Goal: Transaction & Acquisition: Purchase product/service

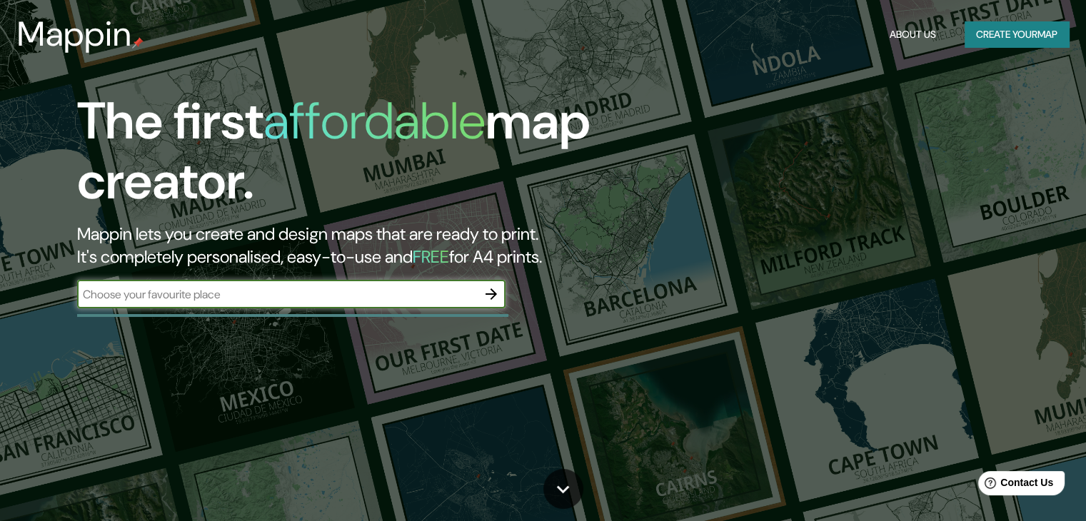
drag, startPoint x: 302, startPoint y: 298, endPoint x: 624, endPoint y: 149, distance: 355.2
click at [379, 255] on div "The first affordable map creator. Mappin lets you create and design maps that a…" at bounding box center [349, 206] width 652 height 231
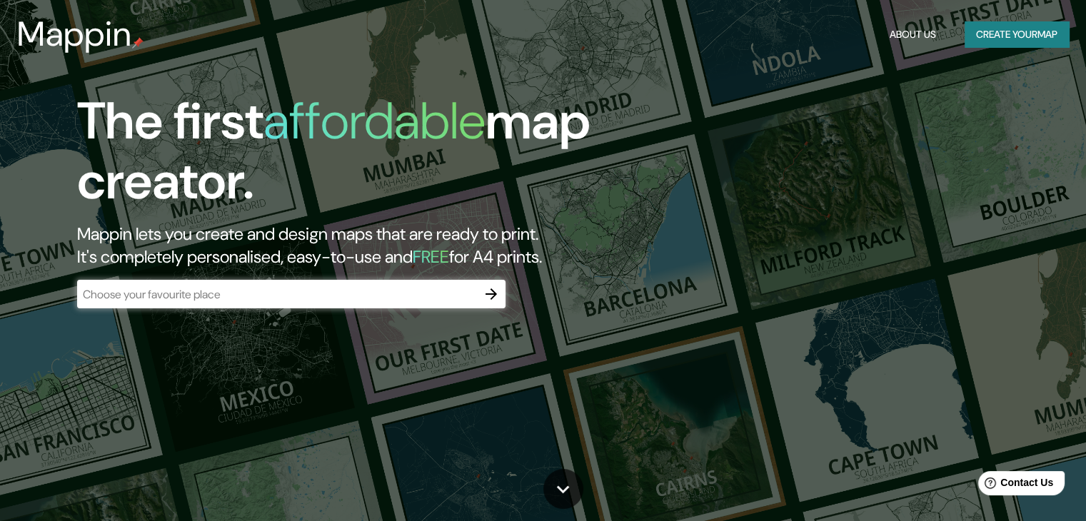
drag, startPoint x: 980, startPoint y: 0, endPoint x: 745, endPoint y: 110, distance: 258.7
click at [745, 110] on div "The first affordable map creator. Mappin lets you create and design maps that a…" at bounding box center [543, 260] width 1086 height 521
click at [503, 306] on div at bounding box center [491, 294] width 29 height 29
click at [483, 294] on icon "button" at bounding box center [491, 294] width 17 height 17
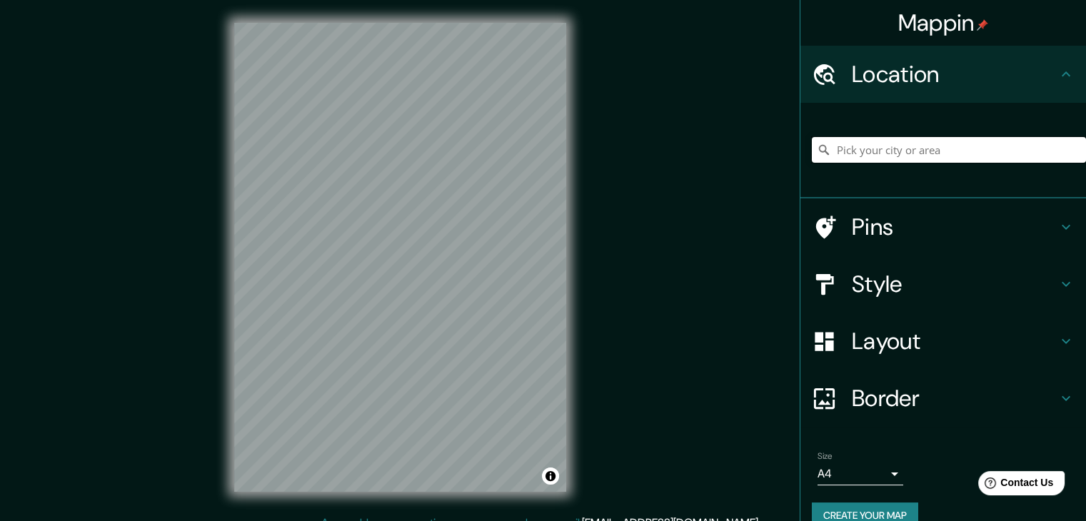
click at [920, 149] on input "Pick your city or area" at bounding box center [949, 150] width 274 height 26
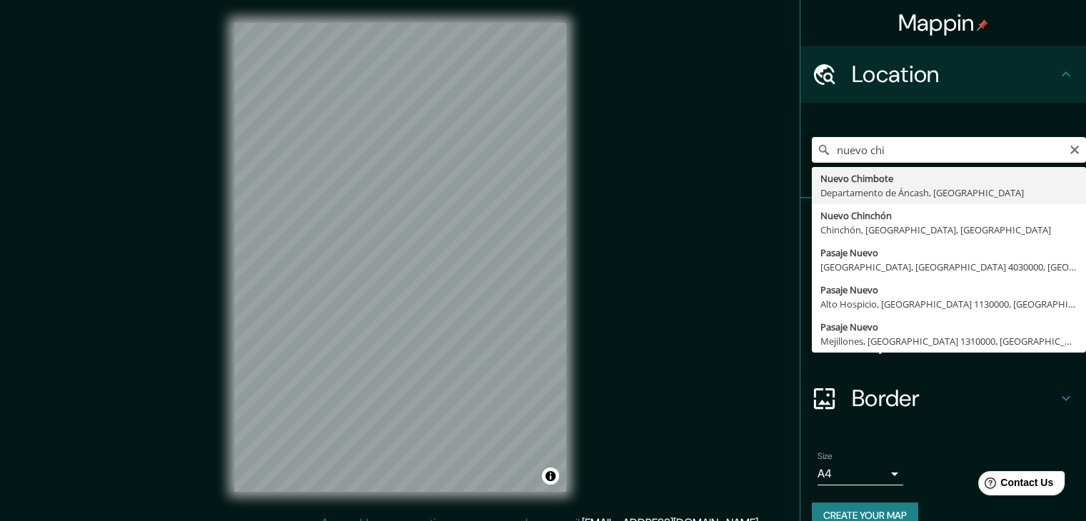
type input "Nuevo Chimbote, [GEOGRAPHIC_DATA], [GEOGRAPHIC_DATA]"
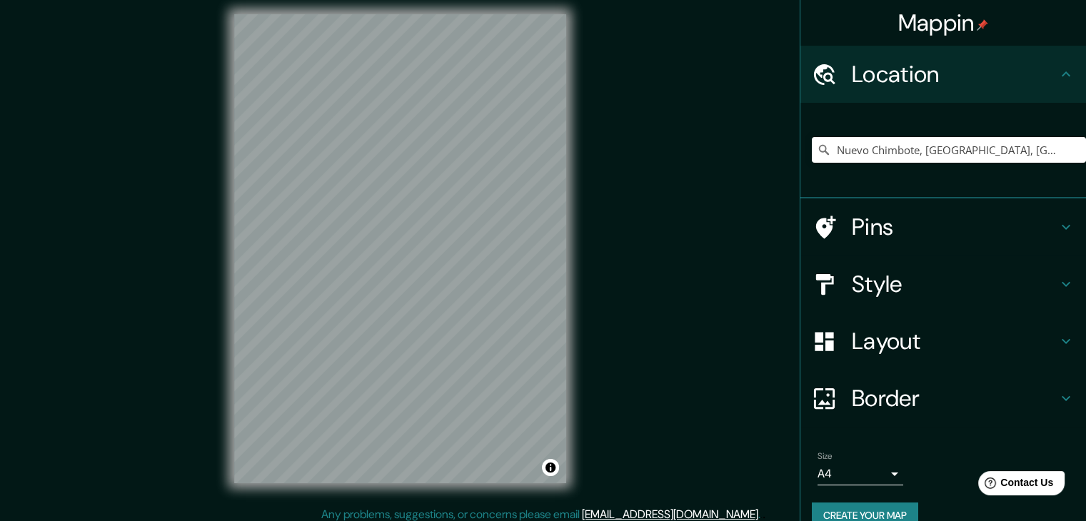
scroll to position [16, 0]
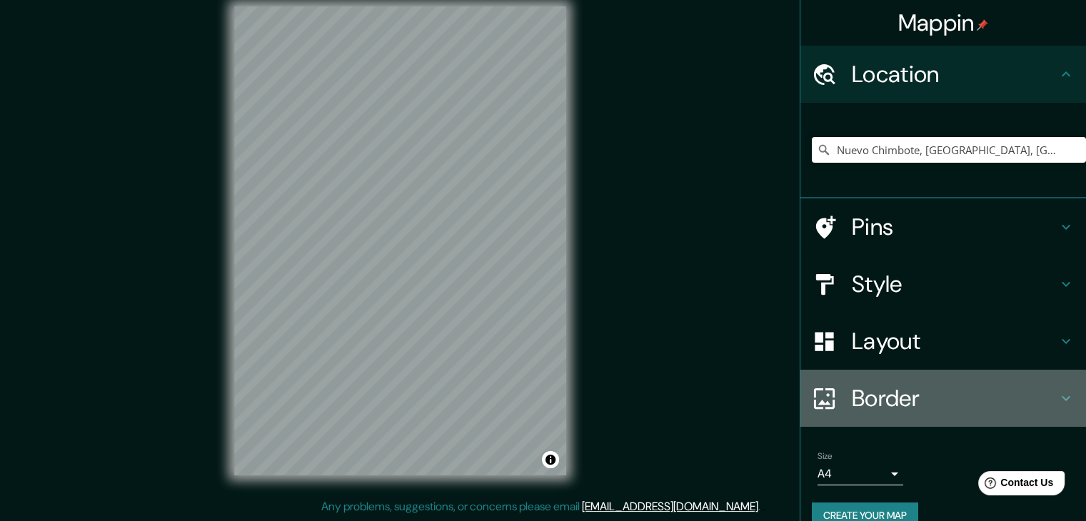
click at [903, 392] on h4 "Border" at bounding box center [955, 398] width 206 height 29
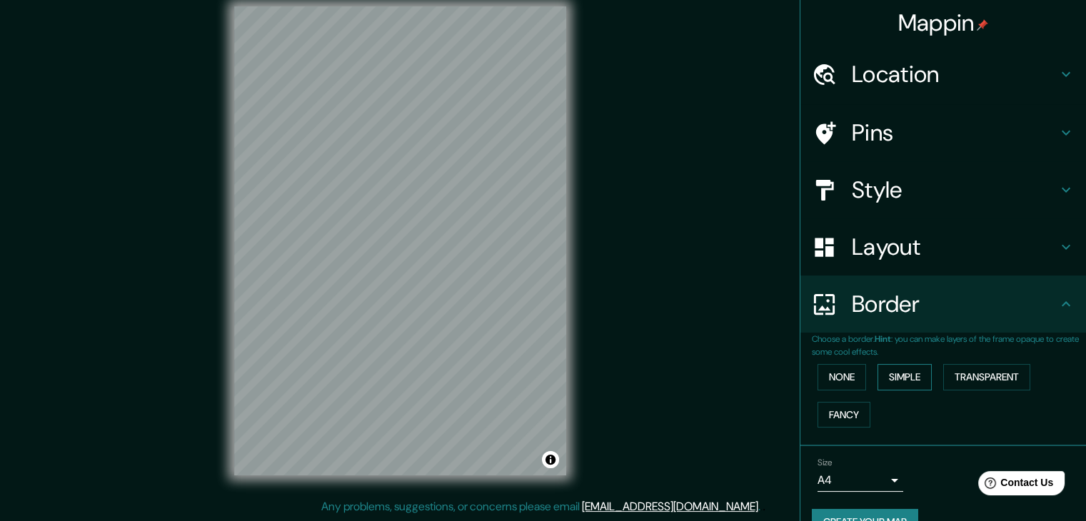
click at [899, 380] on button "Simple" at bounding box center [905, 377] width 54 height 26
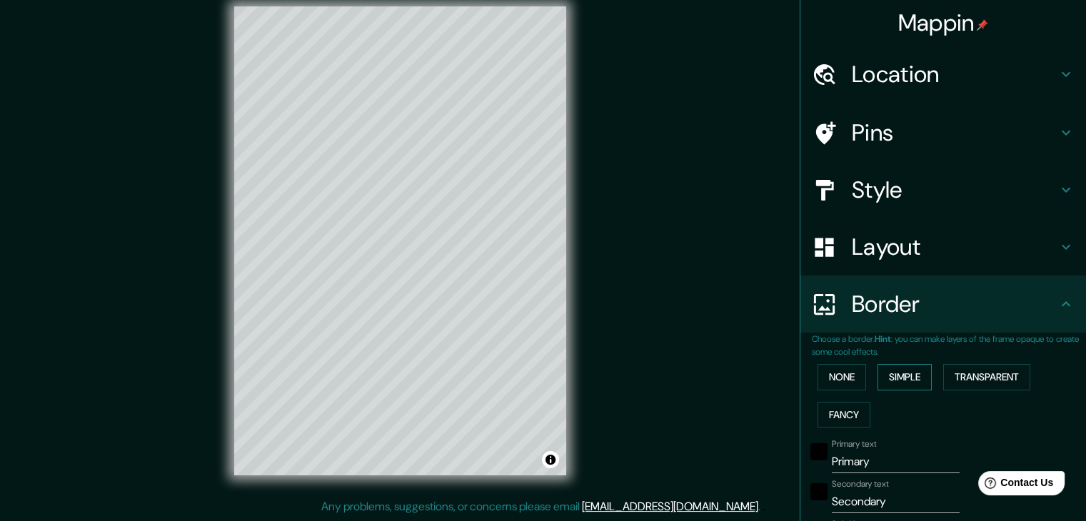
click at [899, 380] on button "Simple" at bounding box center [905, 377] width 54 height 26
type input "37"
click at [848, 380] on button "None" at bounding box center [842, 377] width 49 height 26
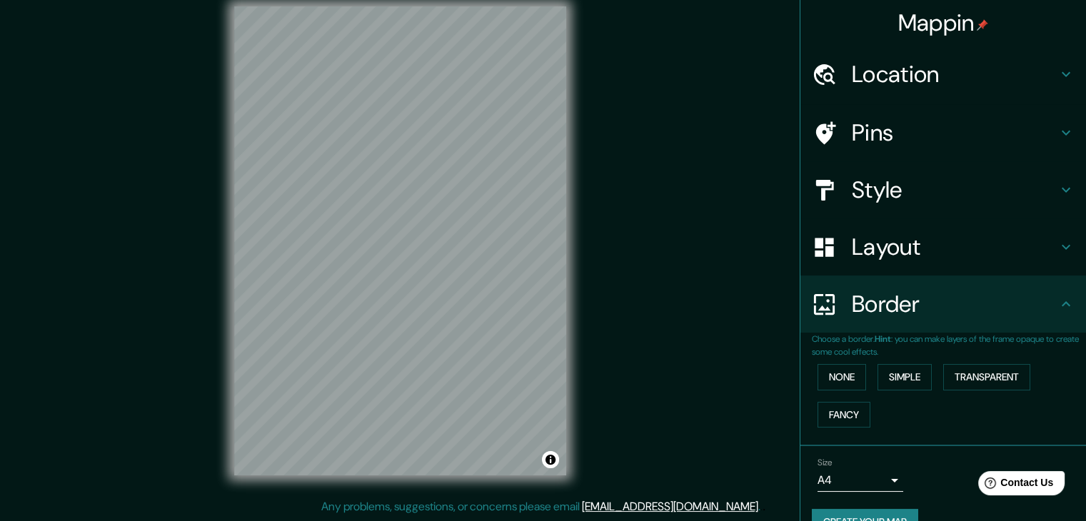
click at [842, 400] on div "None Simple Transparent Fancy" at bounding box center [949, 395] width 274 height 75
click at [842, 406] on button "Fancy" at bounding box center [844, 415] width 53 height 26
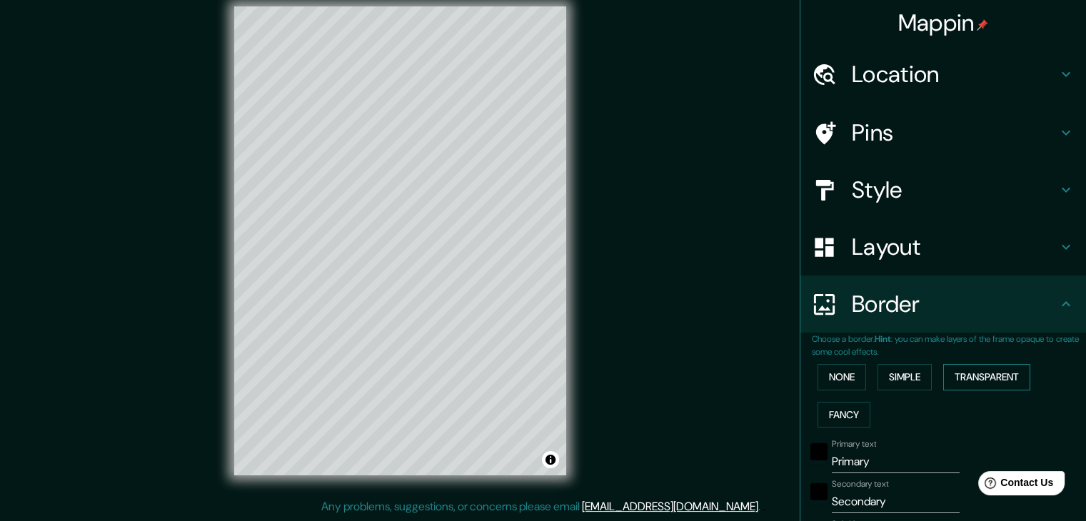
click at [962, 376] on button "Transparent" at bounding box center [986, 377] width 87 height 26
click at [908, 381] on button "Simple" at bounding box center [905, 377] width 54 height 26
click at [842, 378] on button "None" at bounding box center [842, 377] width 49 height 26
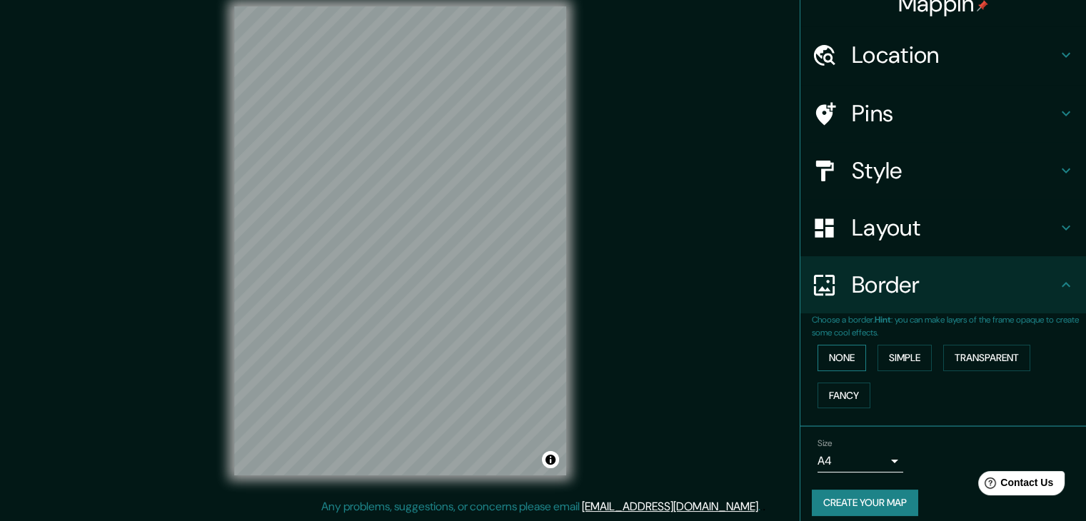
scroll to position [30, 0]
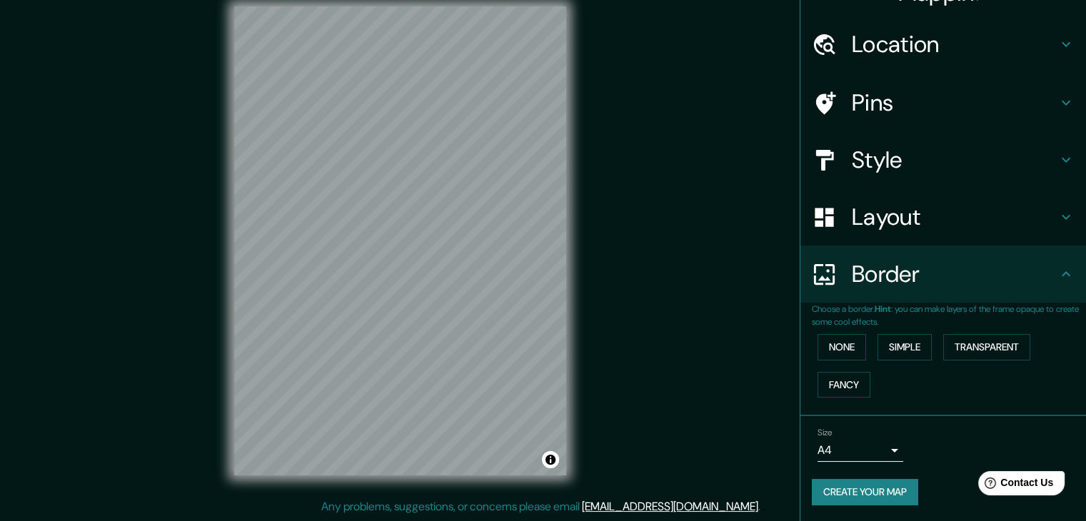
click at [863, 441] on body "Mappin Location [GEOGRAPHIC_DATA], [GEOGRAPHIC_DATA], [GEOGRAPHIC_DATA] Pins St…" at bounding box center [543, 244] width 1086 height 521
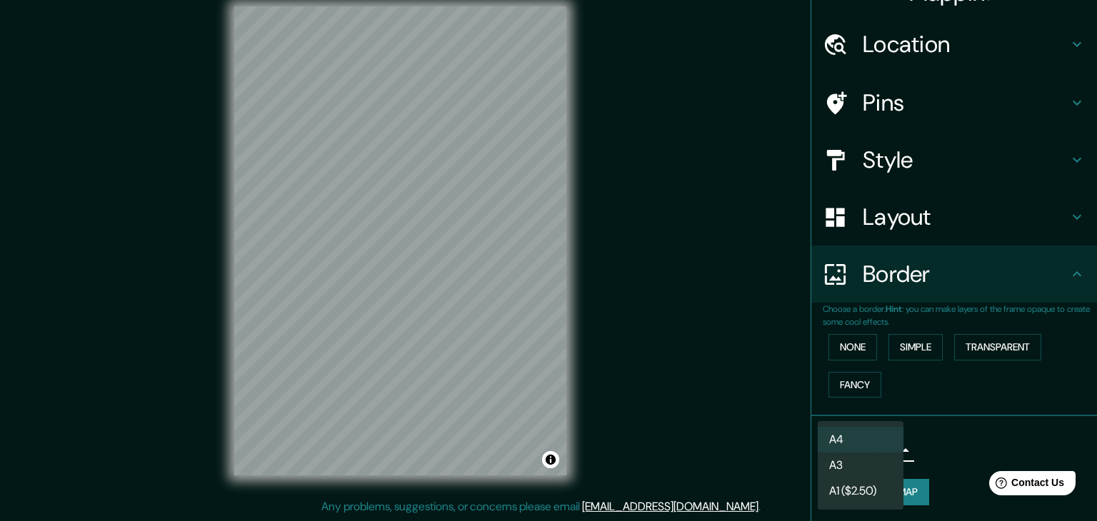
click at [868, 461] on li "A3" at bounding box center [861, 466] width 86 height 26
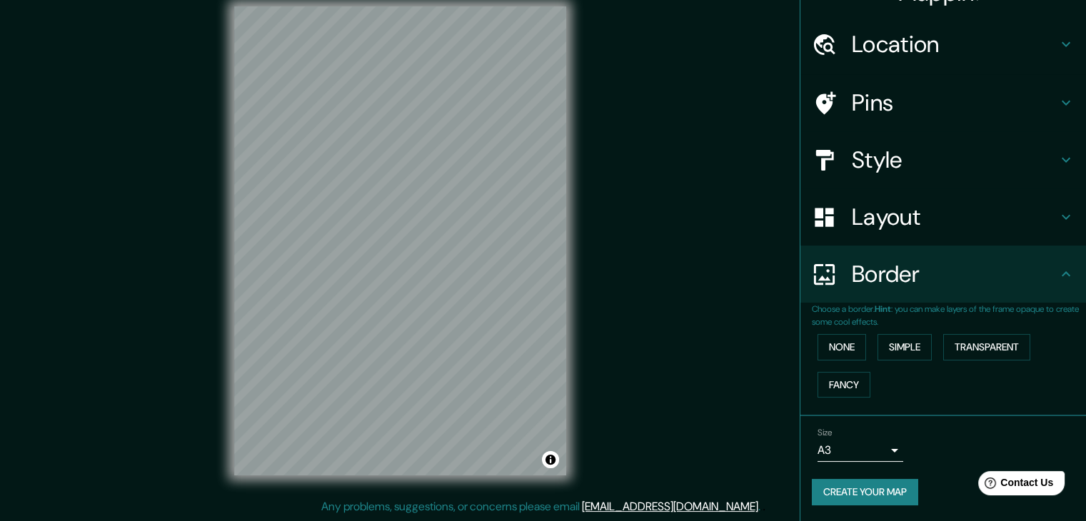
scroll to position [0, 0]
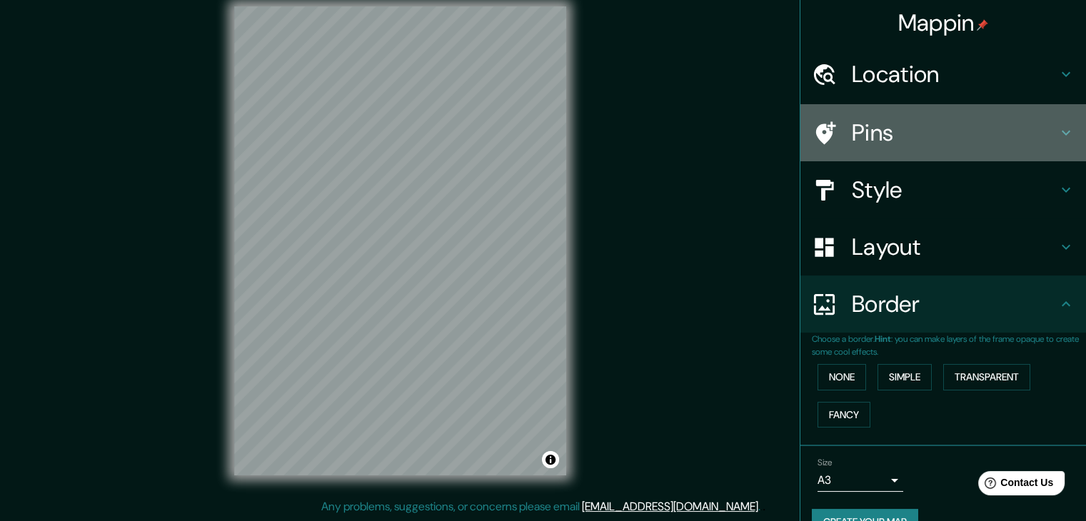
click at [935, 136] on h4 "Pins" at bounding box center [955, 133] width 206 height 29
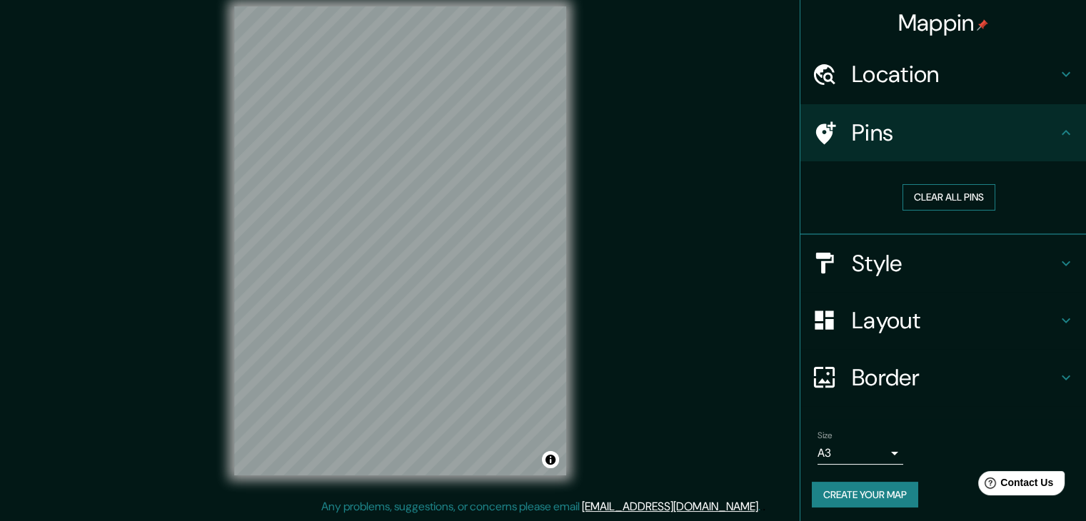
click at [930, 191] on button "Clear all pins" at bounding box center [949, 197] width 93 height 26
click at [937, 198] on button "Clear all pins" at bounding box center [949, 197] width 93 height 26
click at [948, 268] on h4 "Style" at bounding box center [955, 263] width 206 height 29
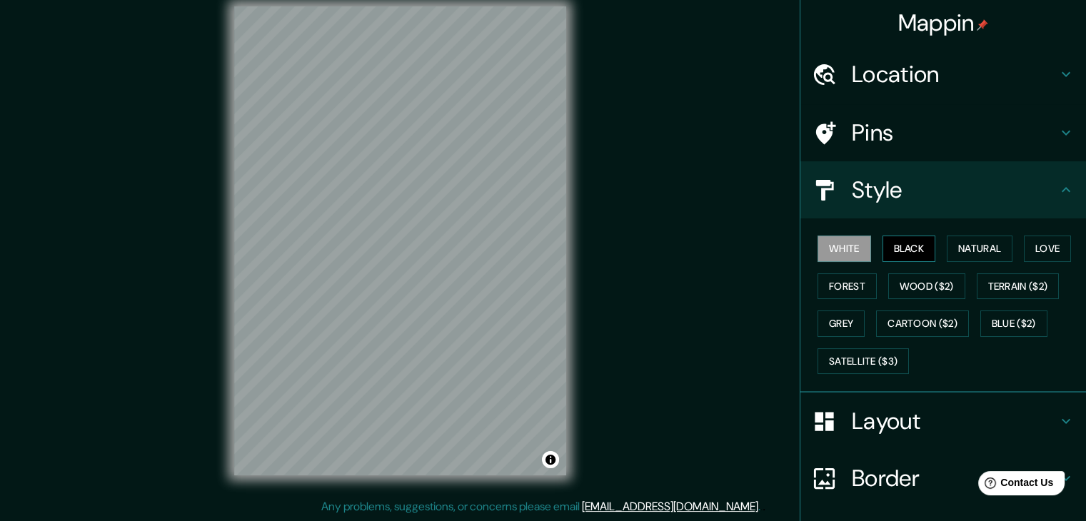
click at [910, 252] on button "Black" at bounding box center [910, 249] width 54 height 26
click at [990, 248] on button "Natural" at bounding box center [980, 249] width 66 height 26
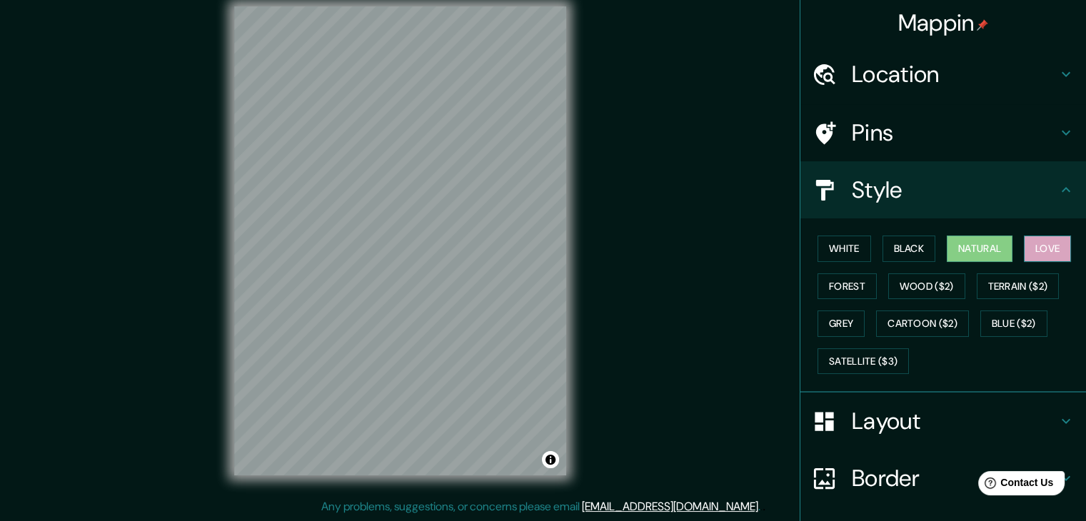
click at [1060, 251] on button "Love" at bounding box center [1047, 249] width 47 height 26
click at [1011, 279] on button "Terrain ($2)" at bounding box center [1018, 286] width 83 height 26
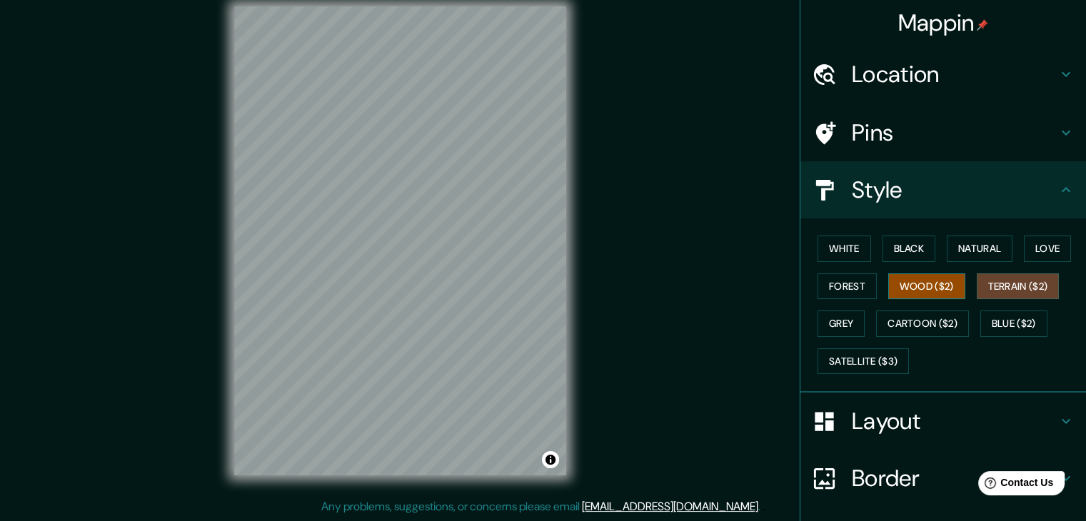
click at [943, 286] on button "Wood ($2)" at bounding box center [926, 286] width 77 height 26
click at [854, 286] on button "Forest" at bounding box center [847, 286] width 59 height 26
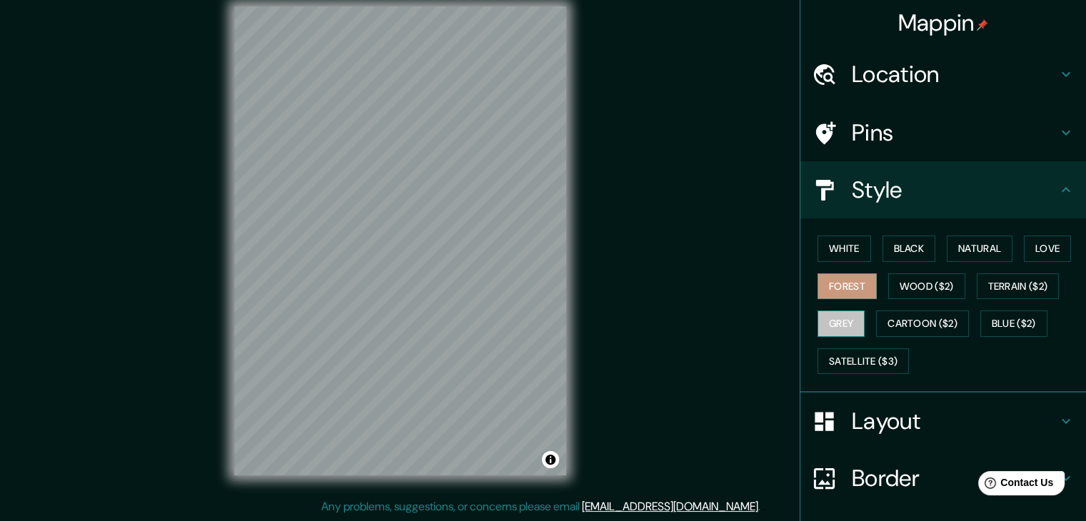
click at [842, 312] on button "Grey" at bounding box center [841, 324] width 47 height 26
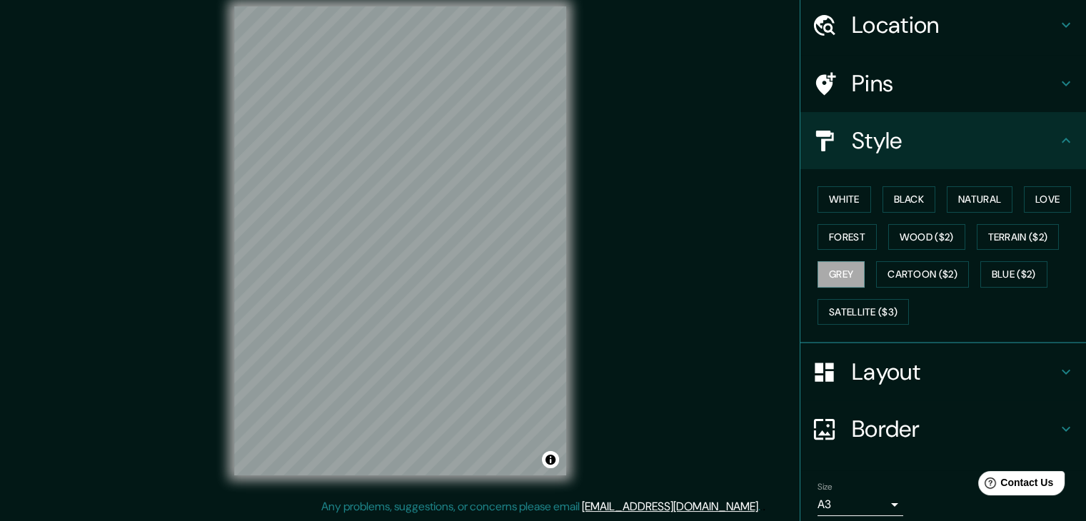
scroll to position [103, 0]
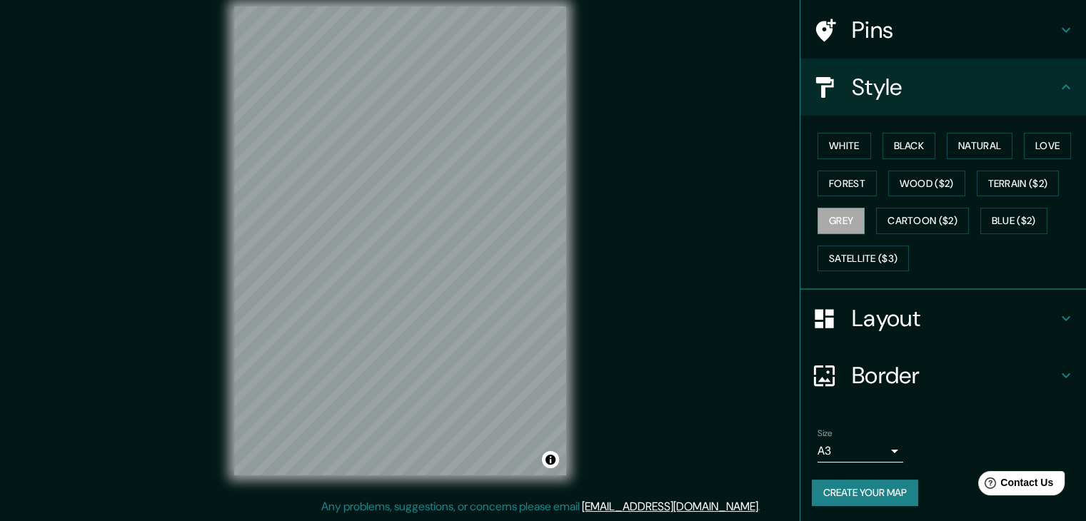
click at [885, 443] on body "Mappin Location [GEOGRAPHIC_DATA], [GEOGRAPHIC_DATA], [GEOGRAPHIC_DATA] Pins St…" at bounding box center [543, 244] width 1086 height 521
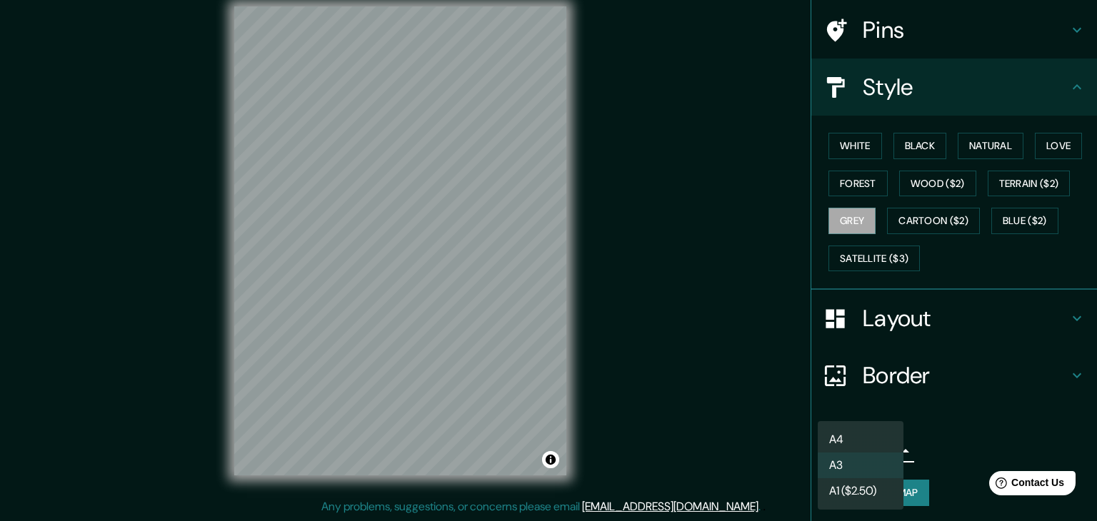
click at [867, 486] on li "A1 ($2.50)" at bounding box center [861, 491] width 86 height 26
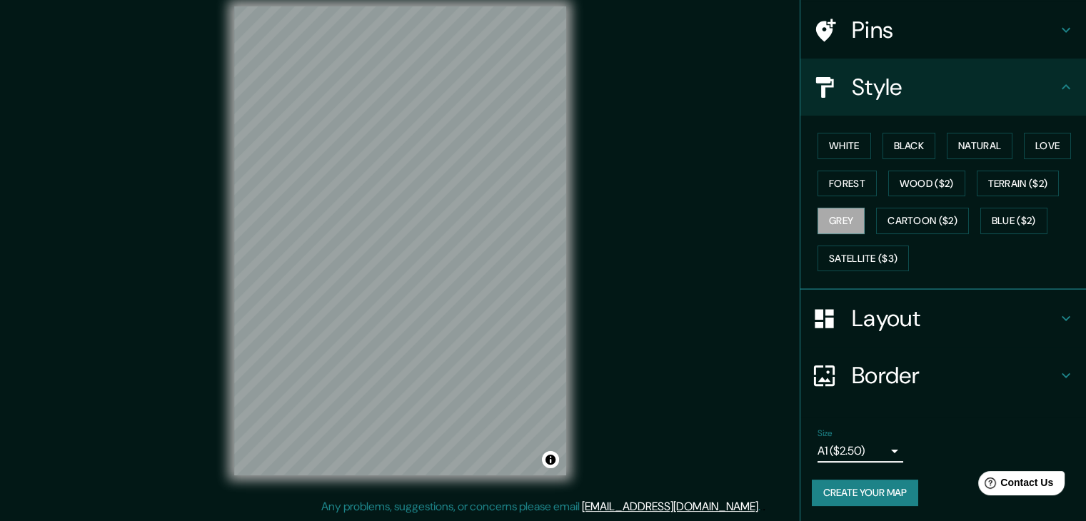
click at [869, 447] on body "Mappin Location [GEOGRAPHIC_DATA], [GEOGRAPHIC_DATA], [GEOGRAPHIC_DATA] Pins St…" at bounding box center [543, 244] width 1086 height 521
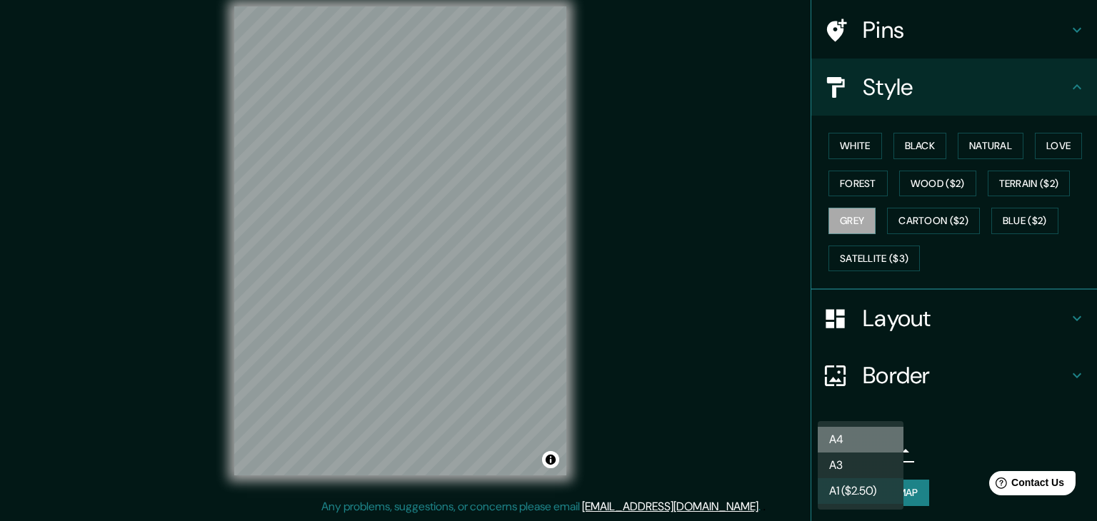
click at [856, 447] on li "A4" at bounding box center [861, 440] width 86 height 26
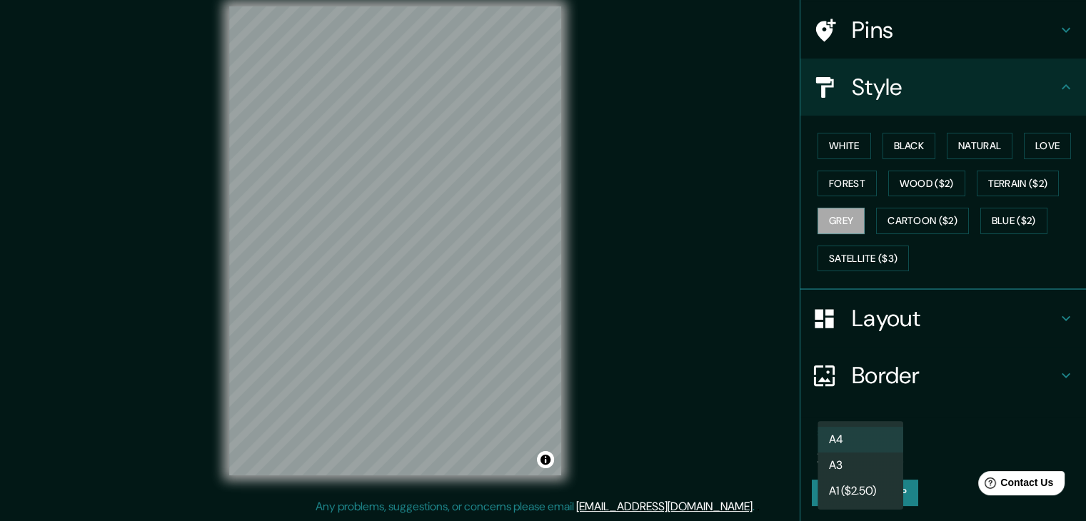
click at [855, 446] on body "Mappin Location [GEOGRAPHIC_DATA], [GEOGRAPHIC_DATA], [GEOGRAPHIC_DATA] Pins St…" at bounding box center [543, 244] width 1086 height 521
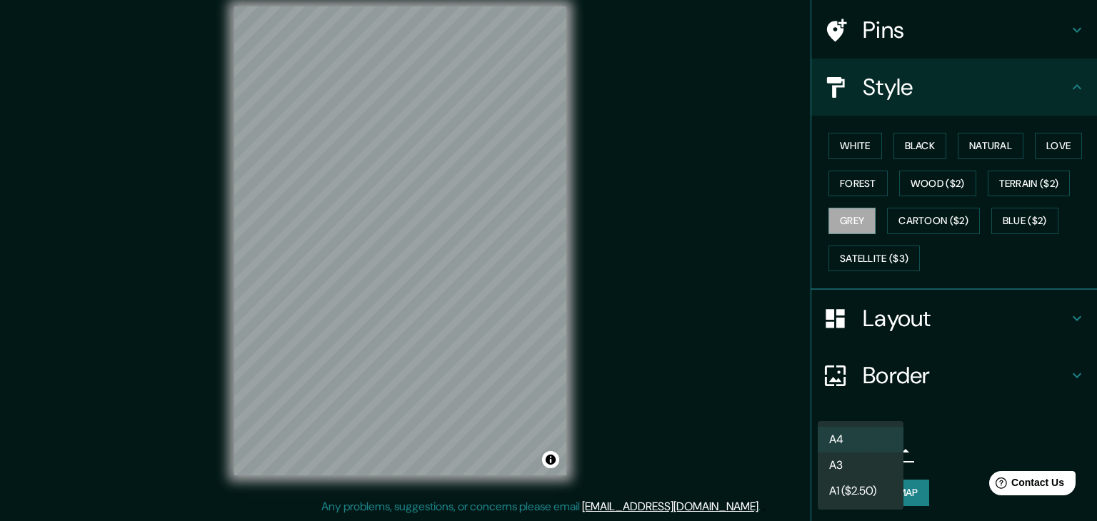
click at [854, 466] on li "A3" at bounding box center [861, 466] width 86 height 26
type input "a4"
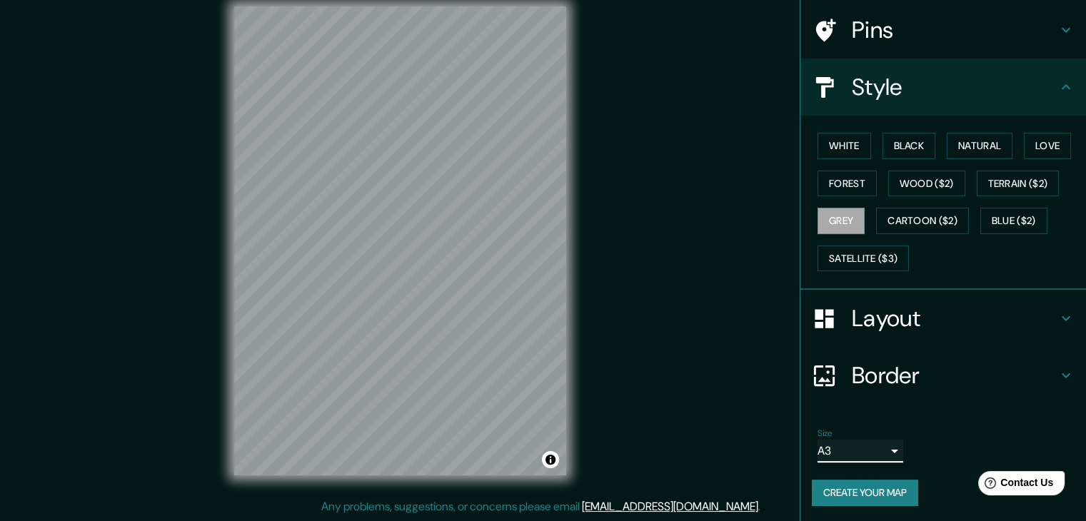
scroll to position [0, 0]
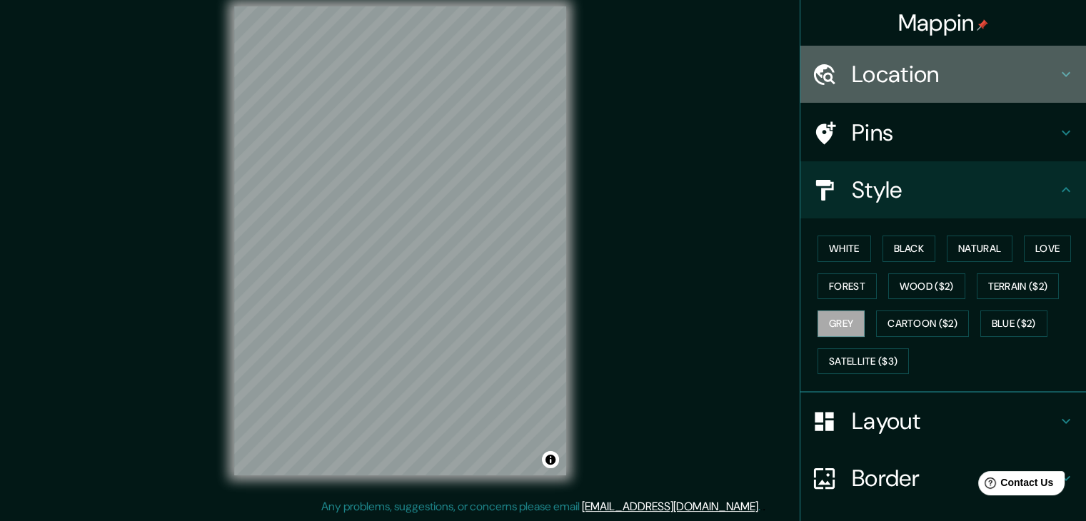
click at [914, 86] on h4 "Location" at bounding box center [955, 74] width 206 height 29
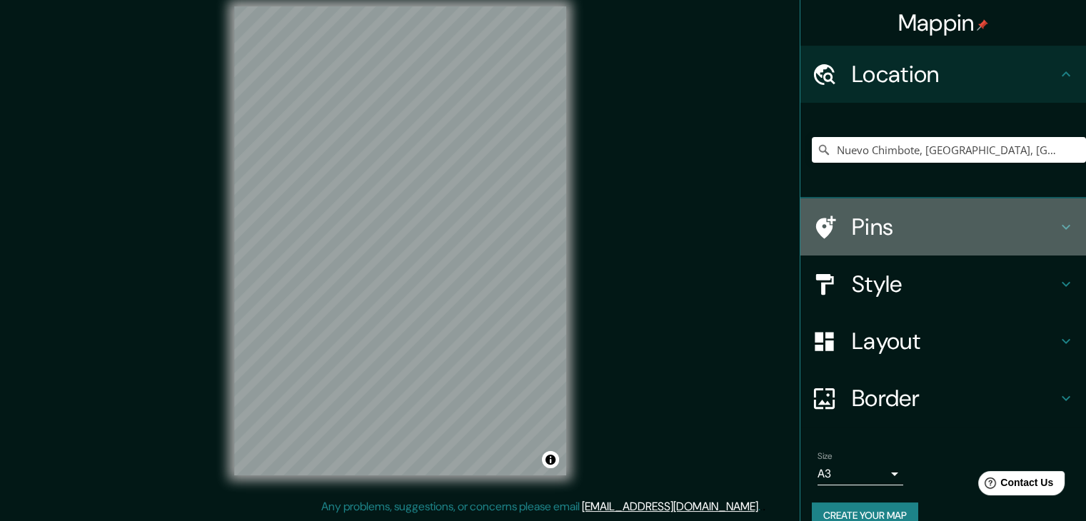
click at [925, 236] on h4 "Pins" at bounding box center [955, 227] width 206 height 29
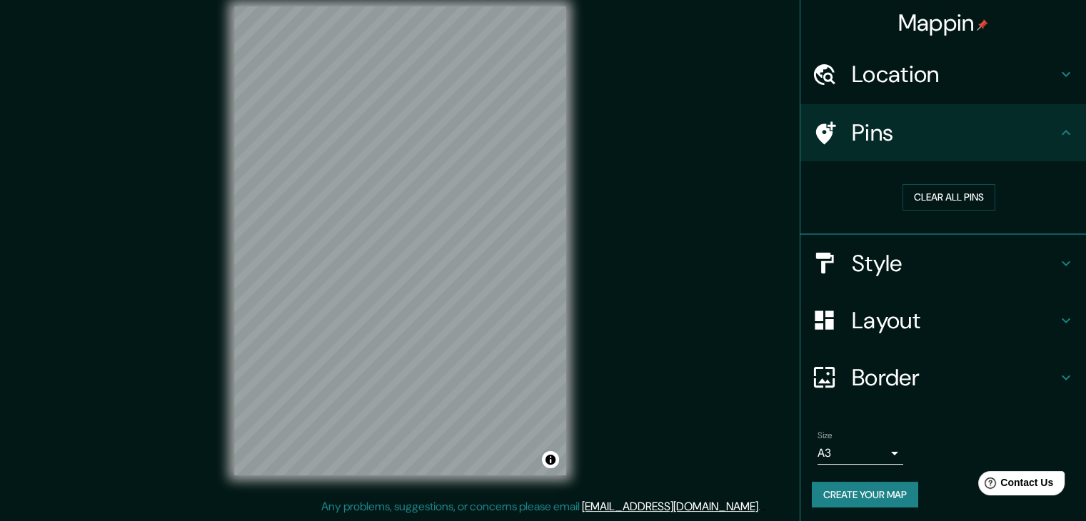
click at [920, 260] on h4 "Style" at bounding box center [955, 263] width 206 height 29
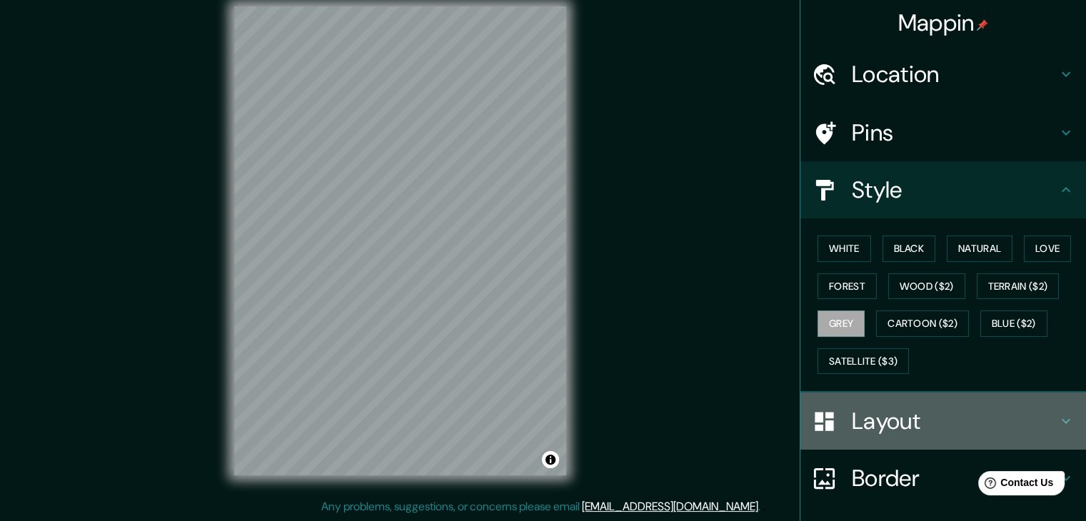
click at [907, 427] on h4 "Layout" at bounding box center [955, 421] width 206 height 29
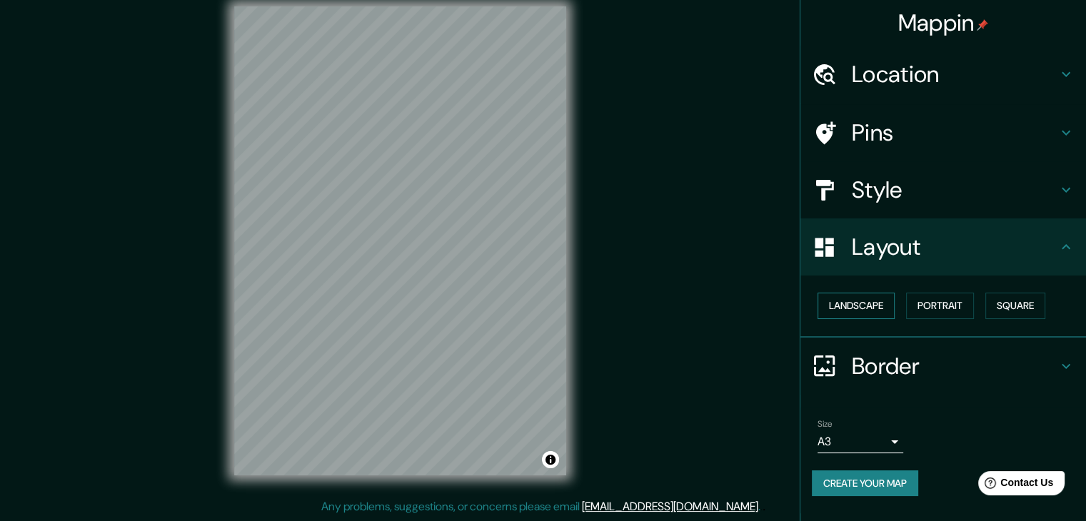
click at [862, 303] on button "Landscape" at bounding box center [856, 306] width 77 height 26
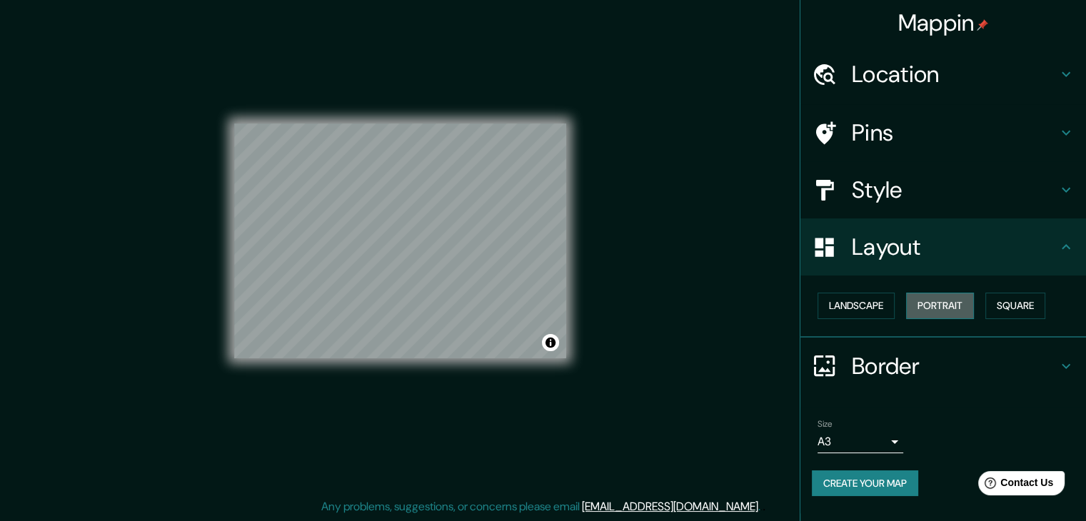
click at [940, 308] on button "Portrait" at bounding box center [940, 306] width 68 height 26
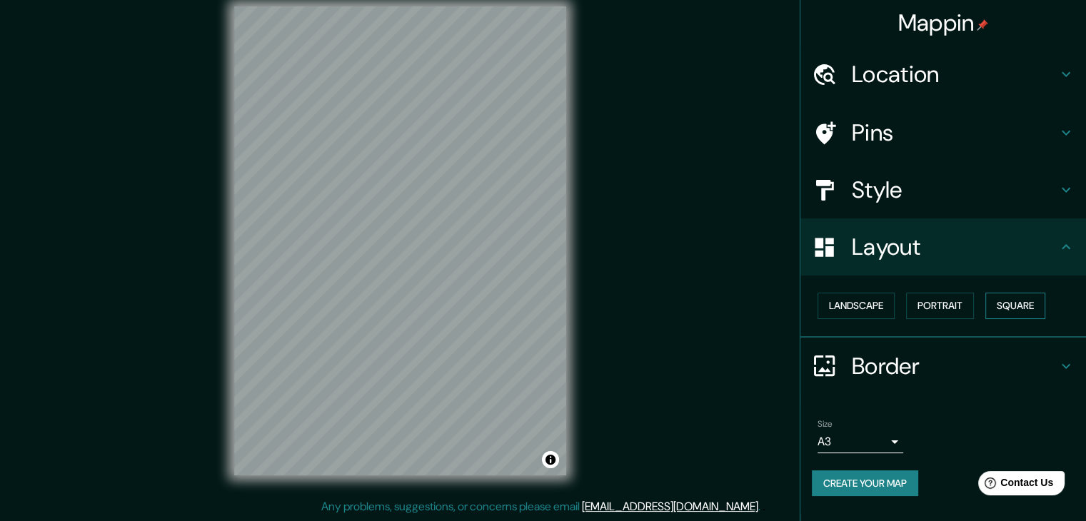
click at [1005, 301] on button "Square" at bounding box center [1015, 306] width 60 height 26
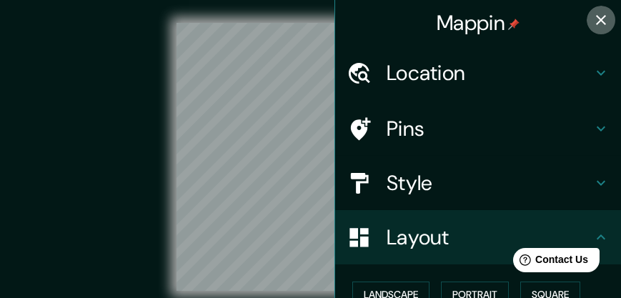
click at [596, 18] on icon "button" at bounding box center [601, 20] width 10 height 10
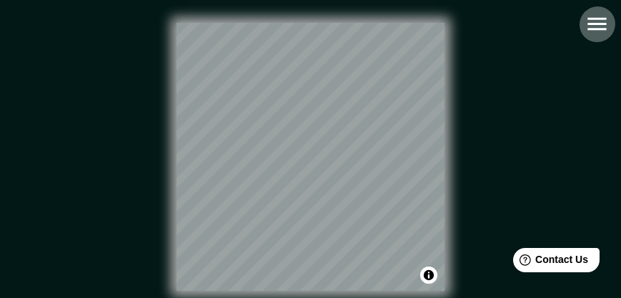
click at [600, 29] on icon "button" at bounding box center [596, 24] width 19 height 13
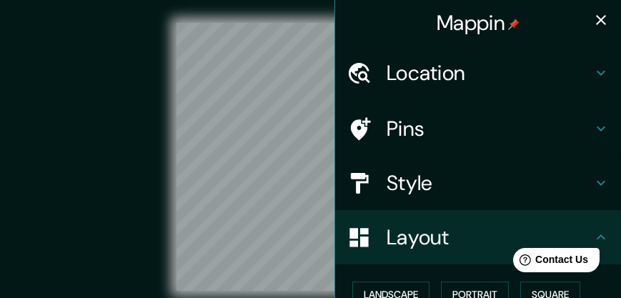
click at [485, 221] on div "Layout" at bounding box center [478, 237] width 286 height 54
click at [471, 290] on button "Portrait" at bounding box center [475, 294] width 68 height 26
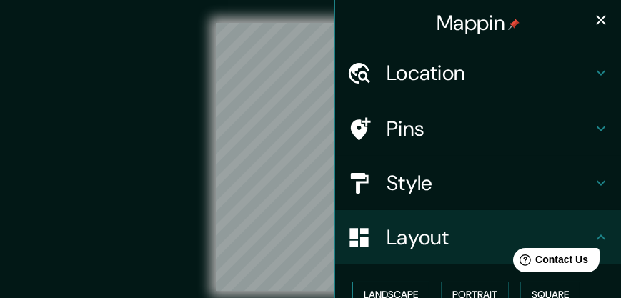
click at [412, 289] on button "Landscape" at bounding box center [390, 294] width 77 height 26
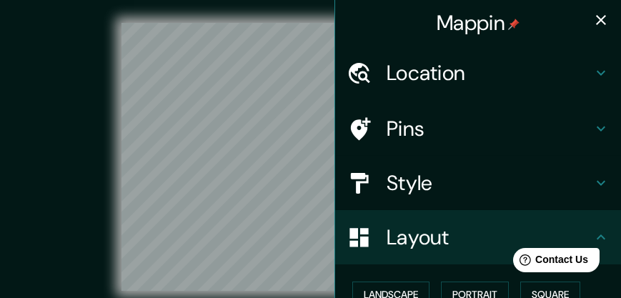
click at [598, 232] on icon at bounding box center [600, 236] width 17 height 17
click at [596, 22] on icon "button" at bounding box center [601, 20] width 10 height 10
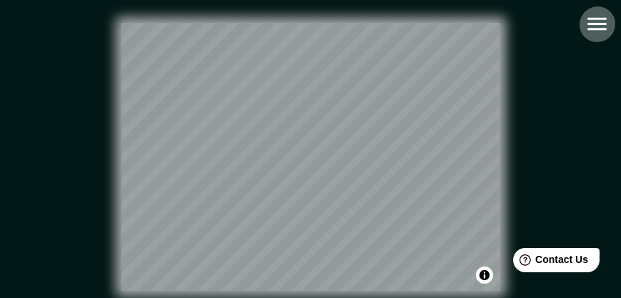
click at [593, 25] on icon "button" at bounding box center [596, 23] width 25 height 25
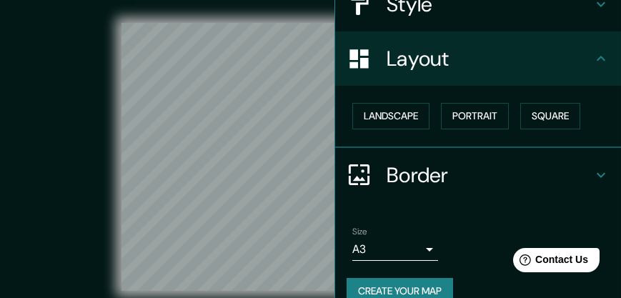
scroll to position [79, 0]
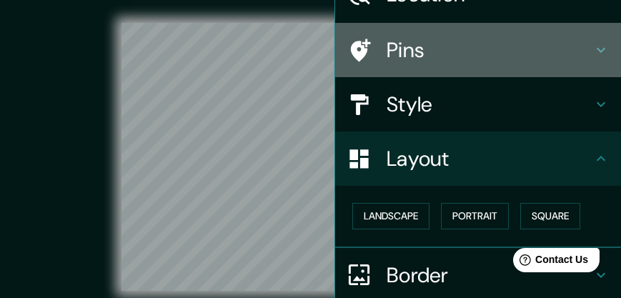
click at [404, 52] on h4 "Pins" at bounding box center [489, 50] width 206 height 26
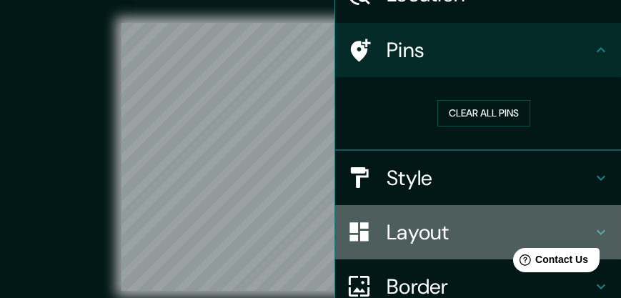
click at [439, 234] on h4 "Layout" at bounding box center [489, 232] width 206 height 26
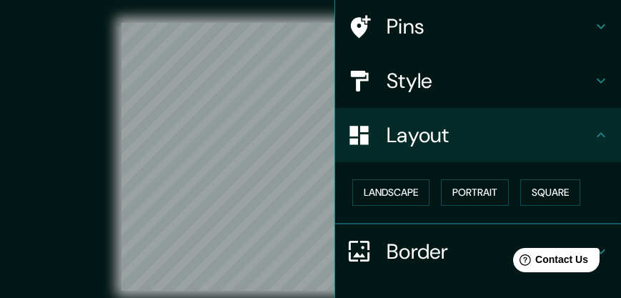
scroll to position [0, 0]
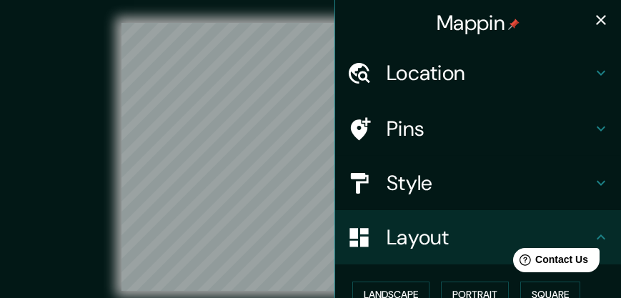
click at [439, 128] on h4 "Pins" at bounding box center [489, 129] width 206 height 26
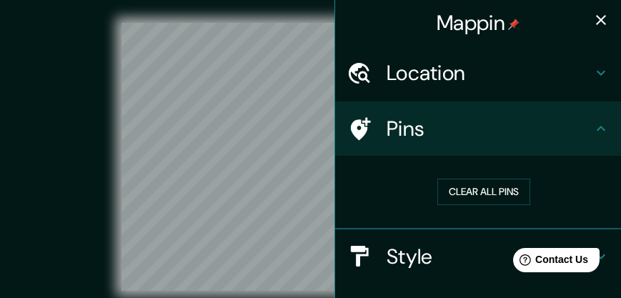
drag, startPoint x: 411, startPoint y: 273, endPoint x: 415, endPoint y: 260, distance: 14.0
click at [412, 271] on div "Style" at bounding box center [478, 256] width 286 height 54
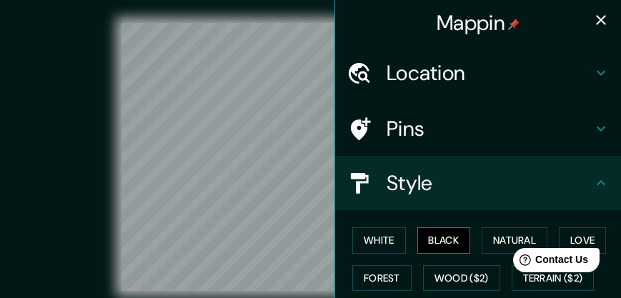
scroll to position [81, 0]
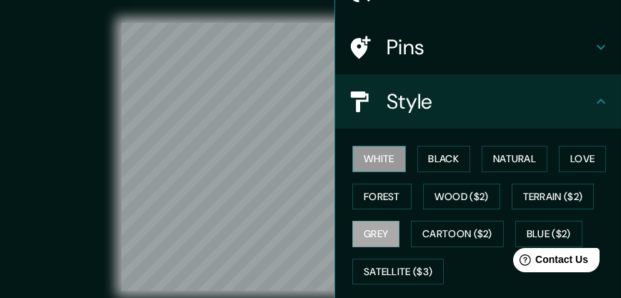
click at [385, 160] on button "White" at bounding box center [379, 159] width 54 height 26
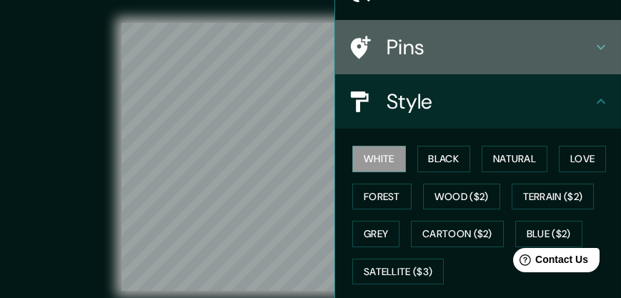
click at [596, 44] on icon at bounding box center [600, 47] width 17 height 17
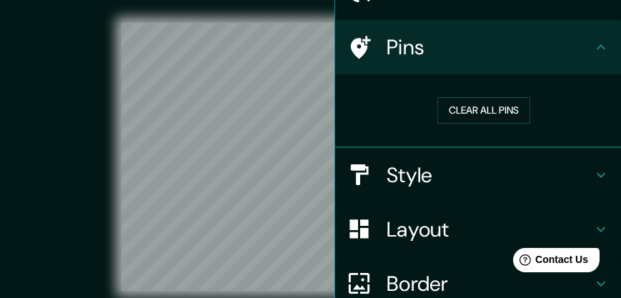
scroll to position [0, 0]
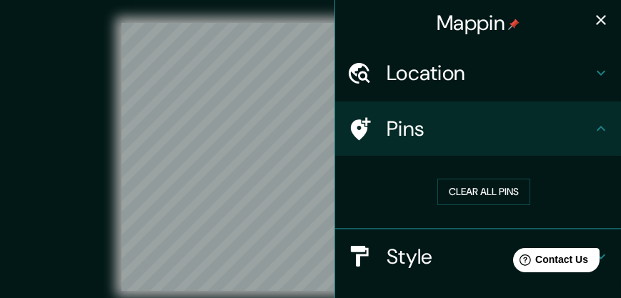
click at [598, 24] on icon "button" at bounding box center [600, 19] width 17 height 17
